Goal: Transaction & Acquisition: Purchase product/service

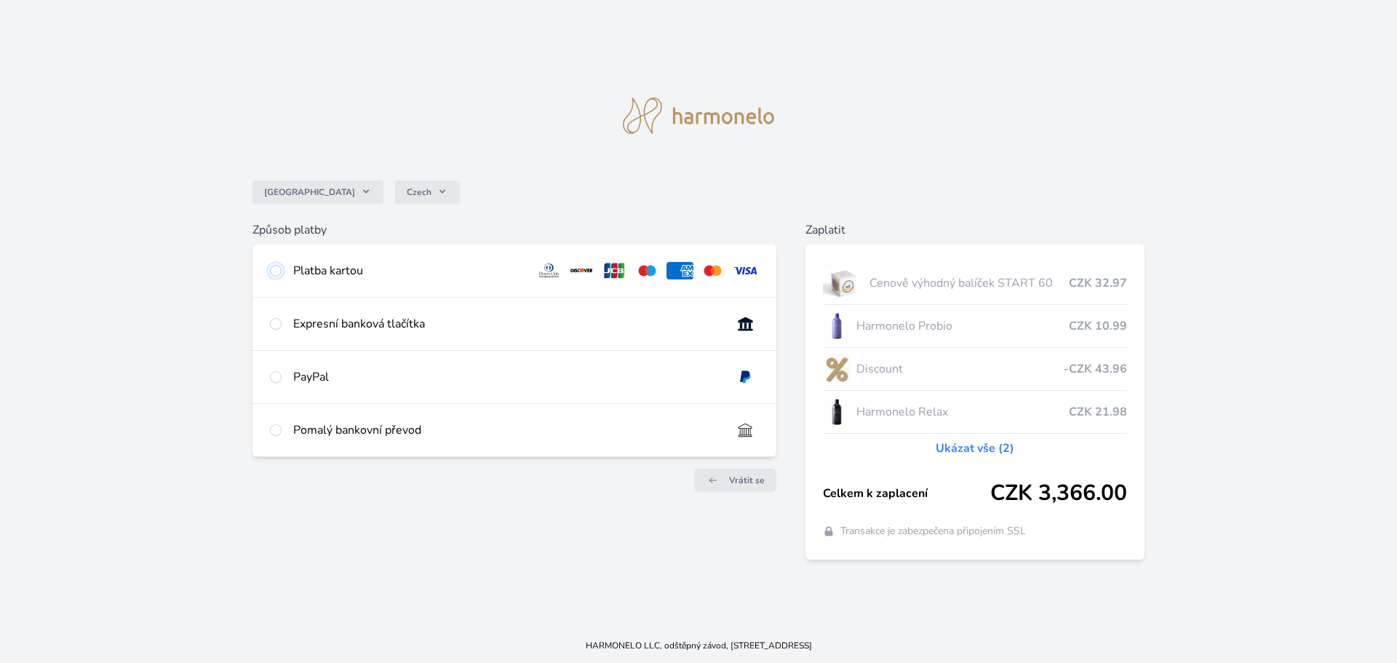
click at [279, 268] on input "radio" at bounding box center [276, 271] width 12 height 12
radio input "true"
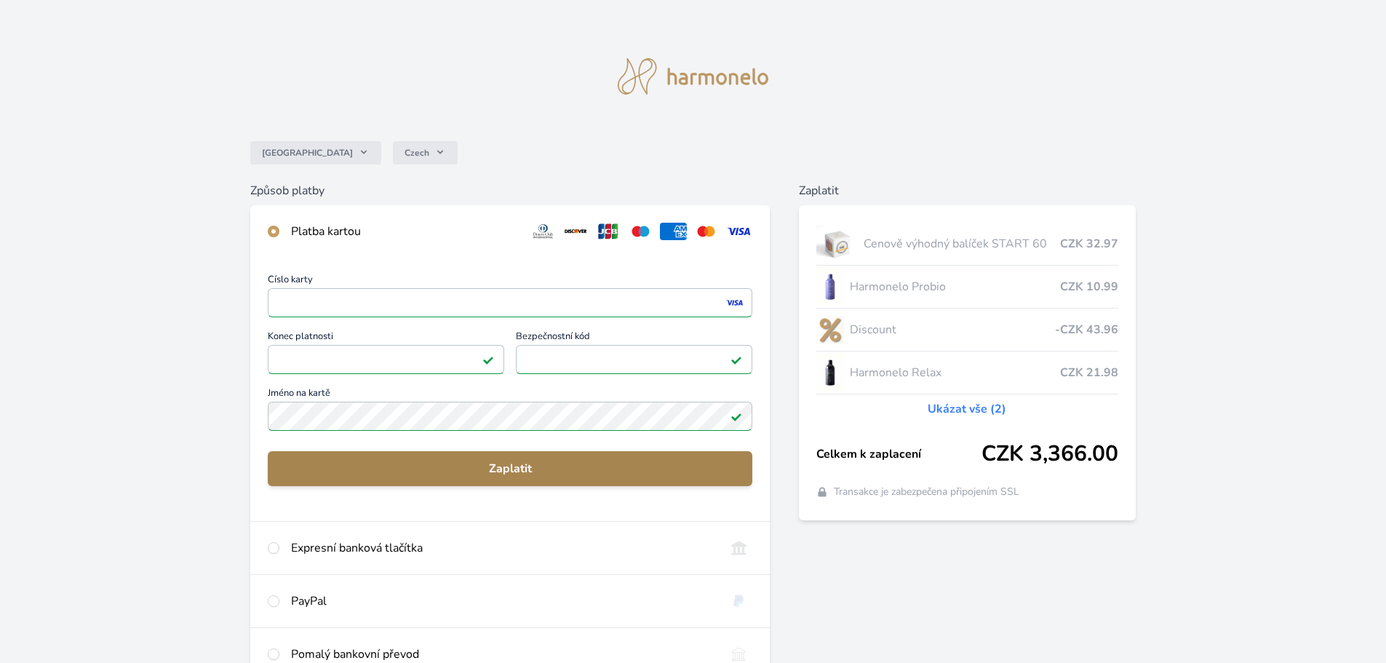
click at [472, 467] on span "Zaplatit" at bounding box center [509, 468] width 461 height 17
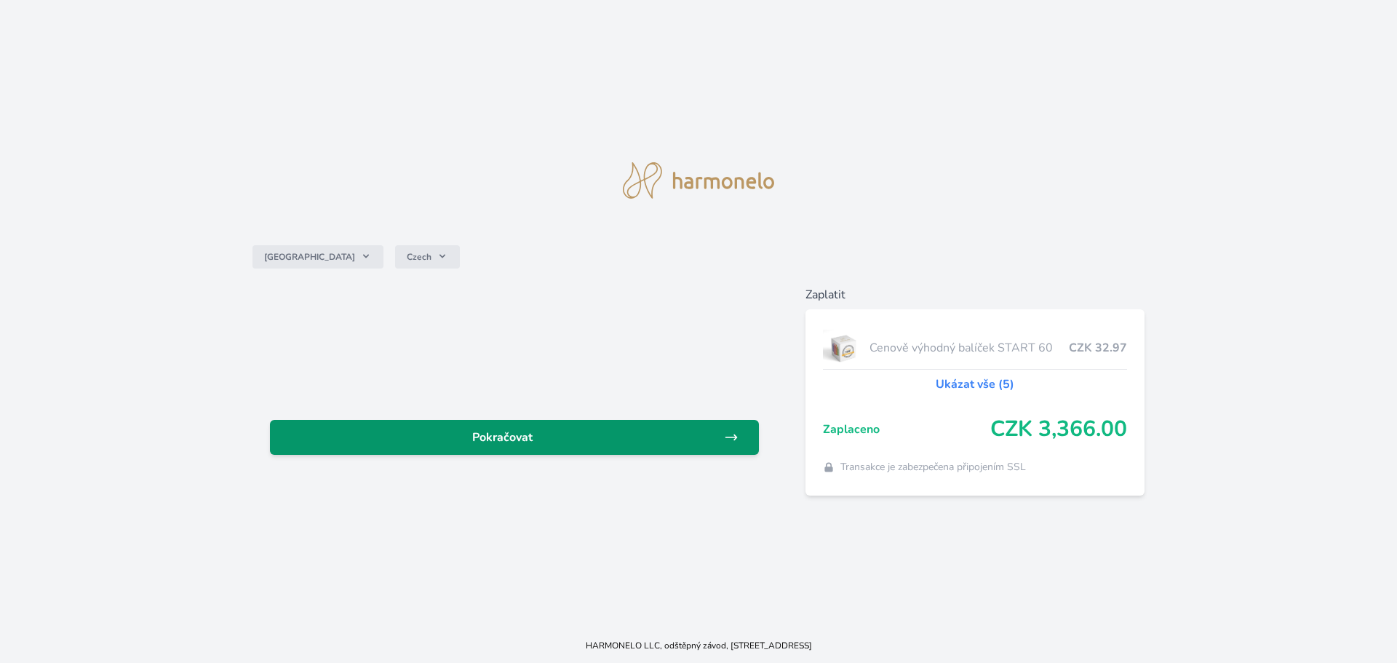
click at [543, 445] on span "Pokračovat" at bounding box center [503, 437] width 442 height 17
